Goal: Task Accomplishment & Management: Use online tool/utility

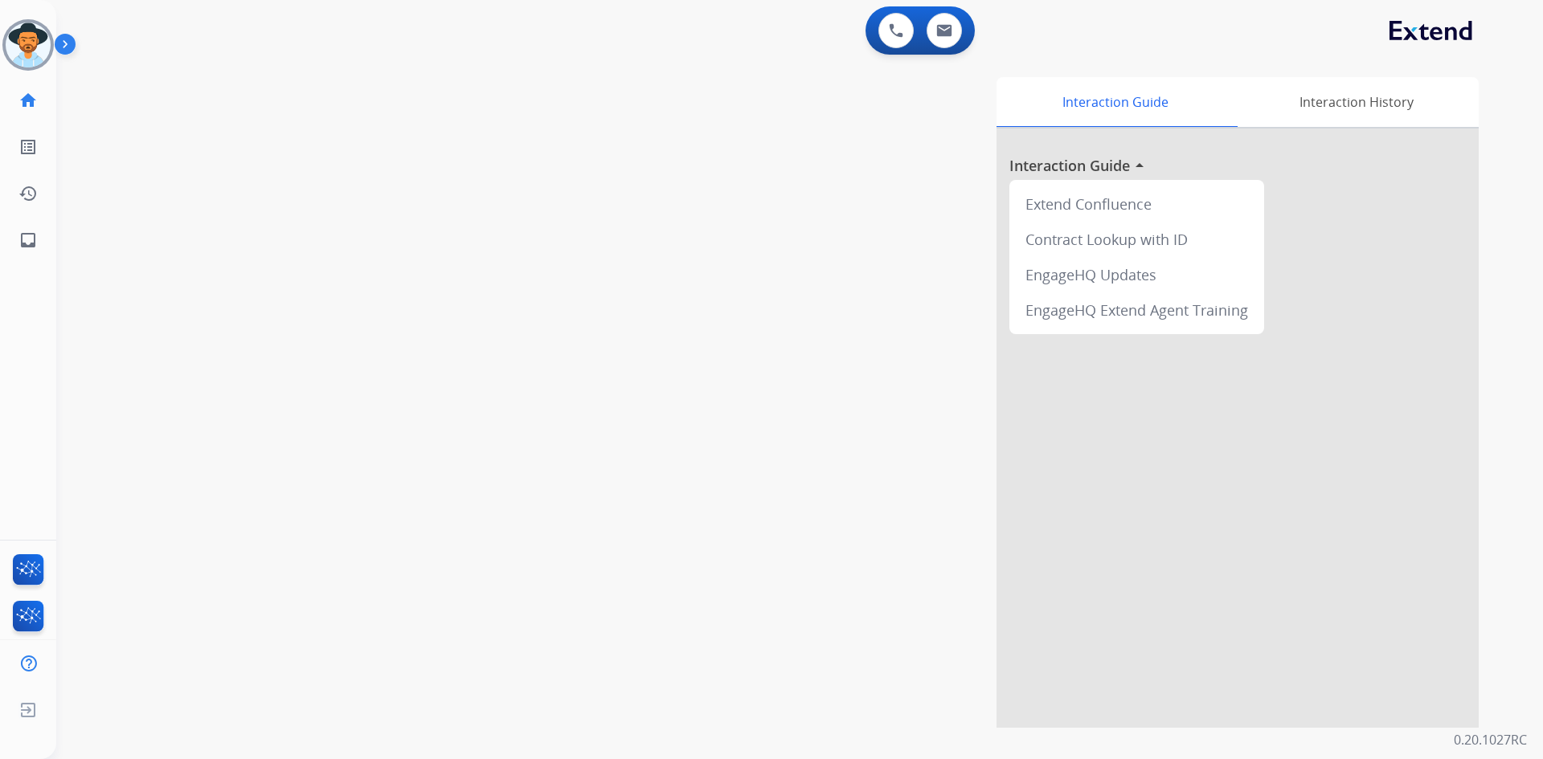
click at [64, 49] on img at bounding box center [68, 47] width 27 height 31
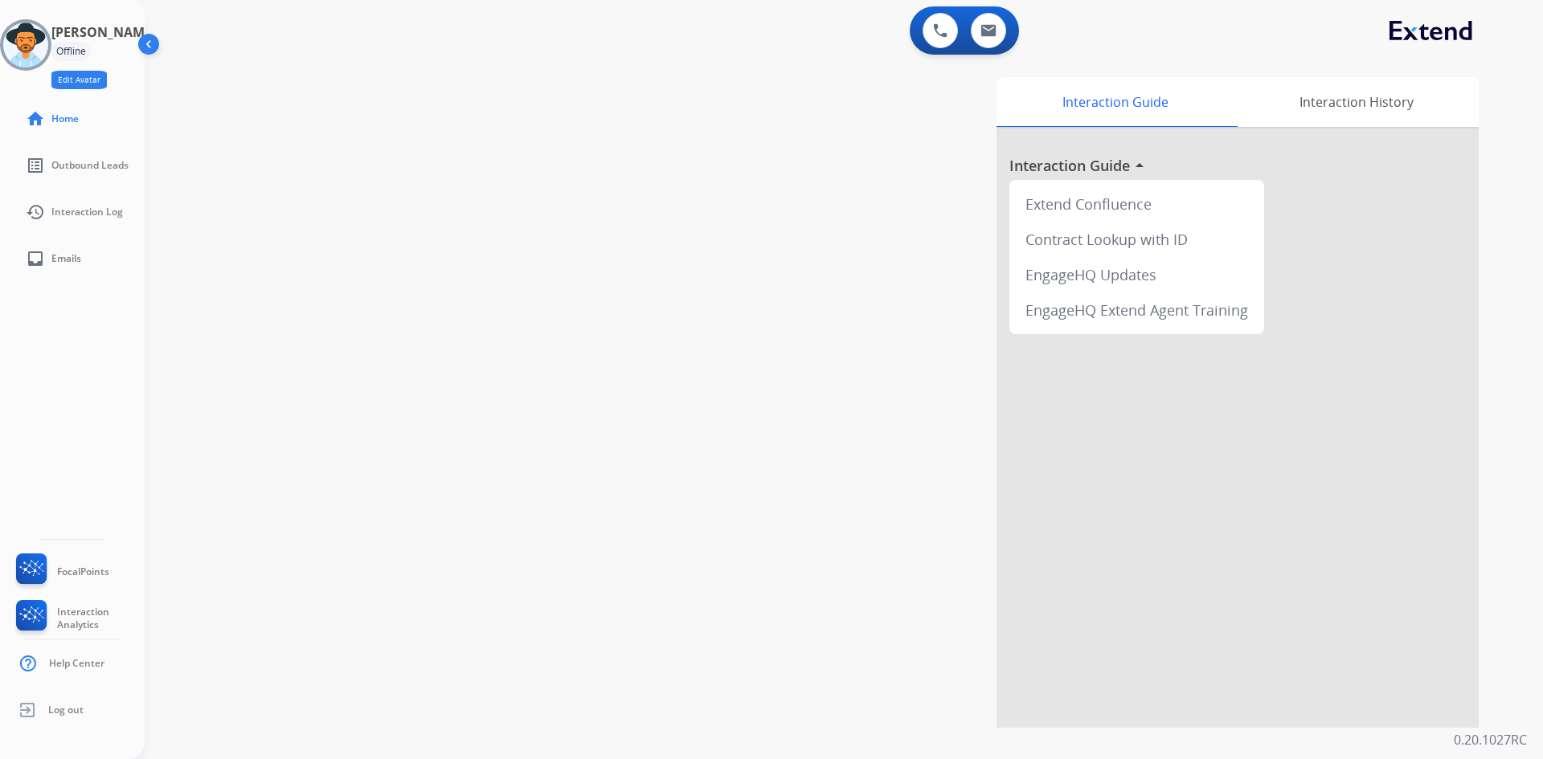
drag, startPoint x: 39, startPoint y: 47, endPoint x: 123, endPoint y: 75, distance: 88.7
click at [39, 48] on img at bounding box center [25, 45] width 45 height 45
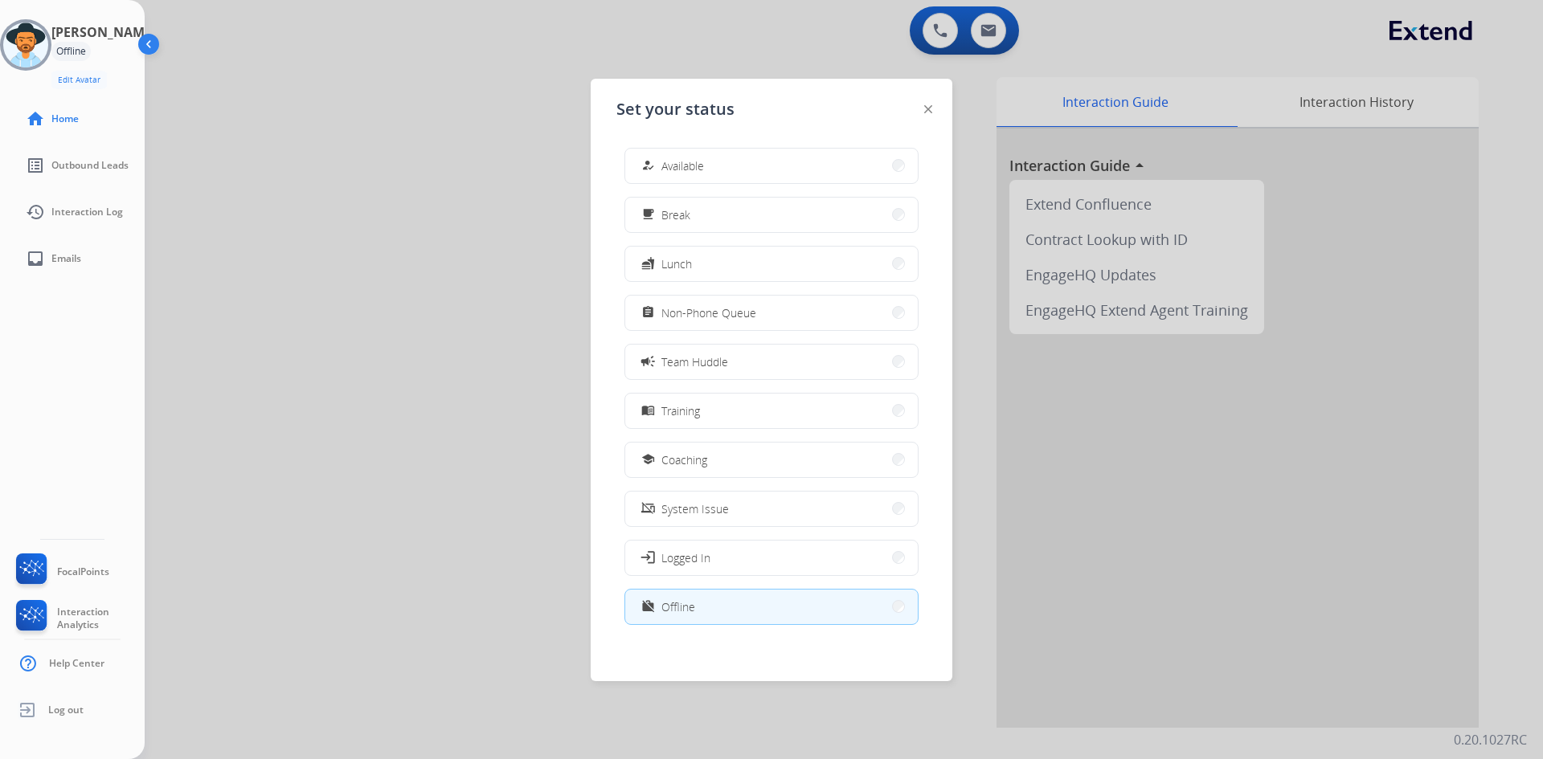
scroll to position [5, 0]
click at [743, 248] on button "fastfood Lunch" at bounding box center [771, 259] width 293 height 35
